Goal: Information Seeking & Learning: Learn about a topic

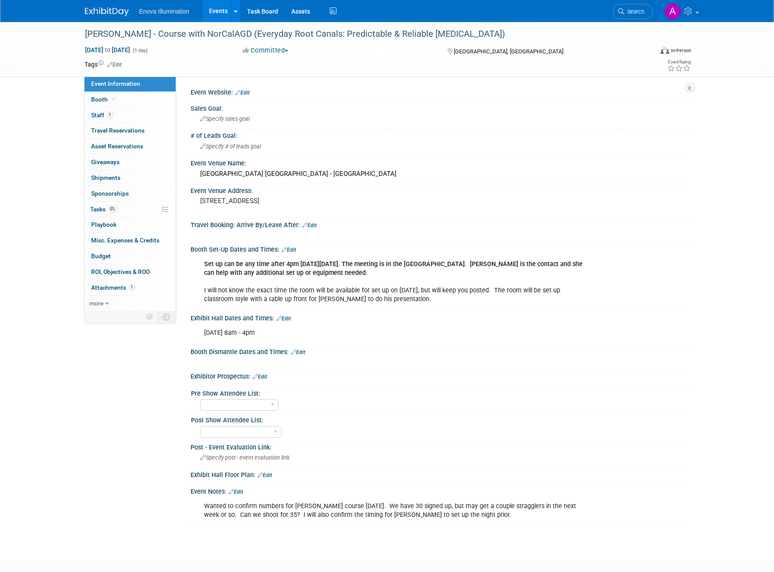
click at [112, 6] on link at bounding box center [112, 7] width 54 height 7
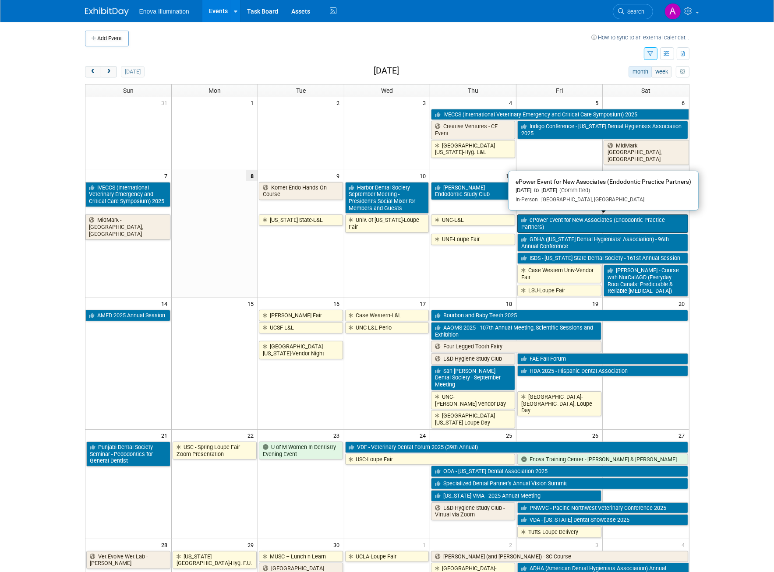
click at [579, 219] on link "ePower Event for New Associates (Endodontic Practice Partners)" at bounding box center [602, 224] width 170 height 18
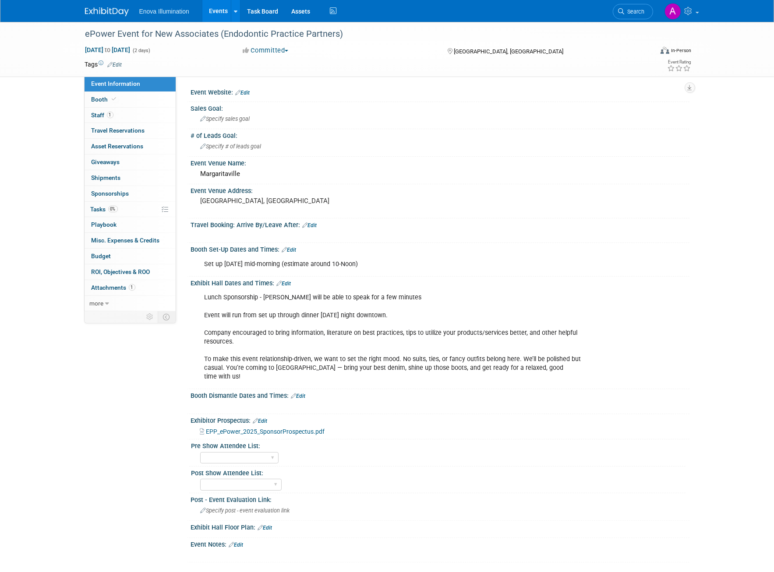
click at [112, 8] on img at bounding box center [107, 11] width 44 height 9
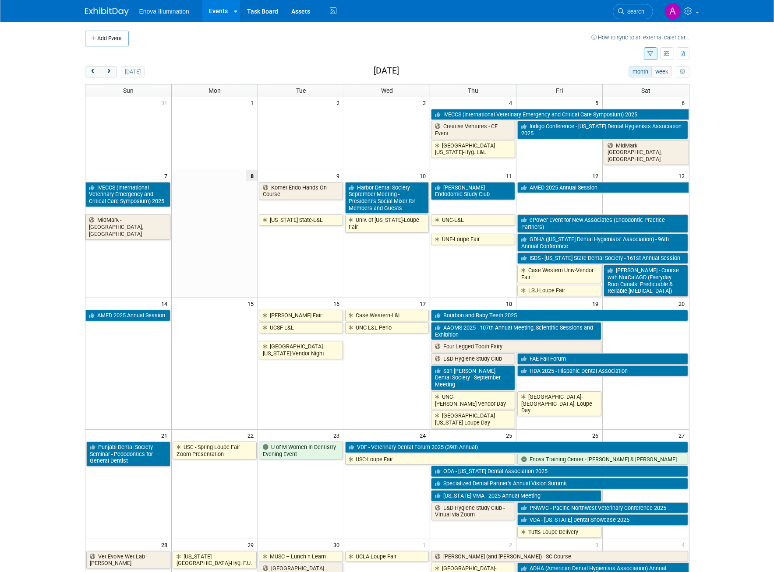
click at [226, 47] on td at bounding box center [364, 53] width 559 height 15
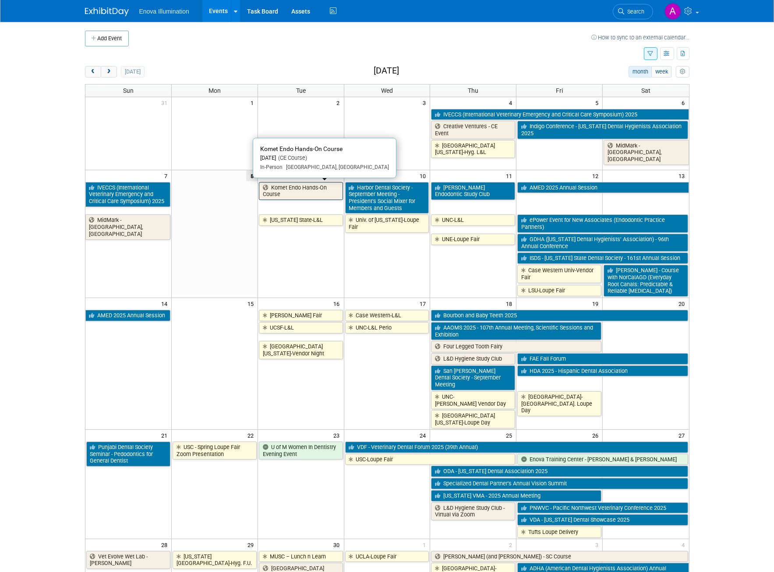
click at [289, 187] on link "Komet Endo Hands-On Course" at bounding box center [301, 191] width 84 height 18
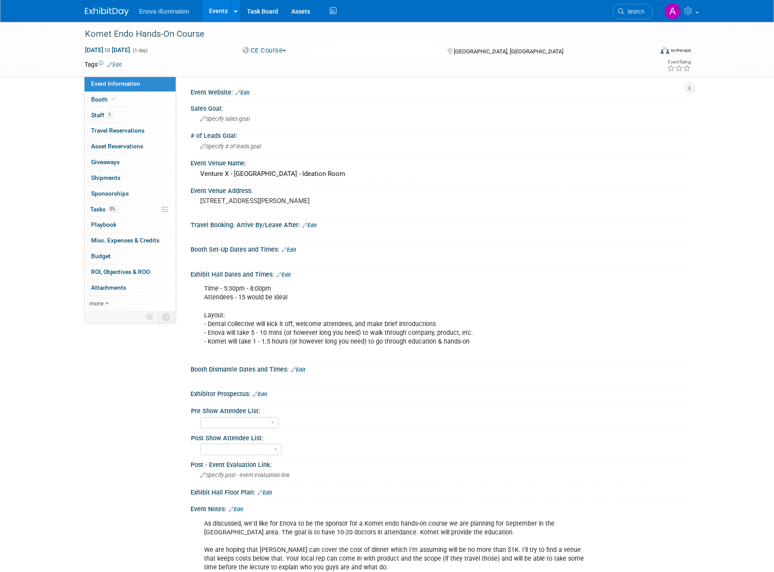
click at [114, 9] on img at bounding box center [107, 11] width 44 height 9
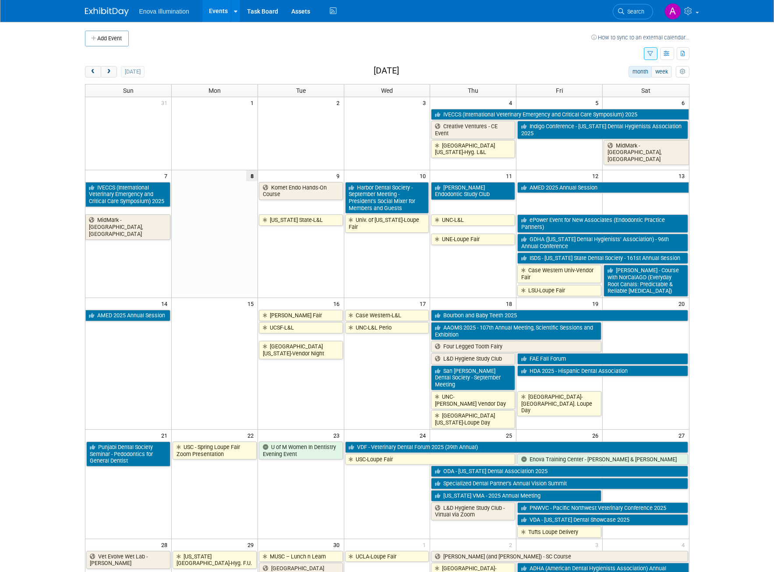
click at [736, 176] on body "Enova Illumination Events Add Event Bulk Upload Events Shareable Event Boards R…" at bounding box center [387, 286] width 774 height 572
